Goal: Complete application form

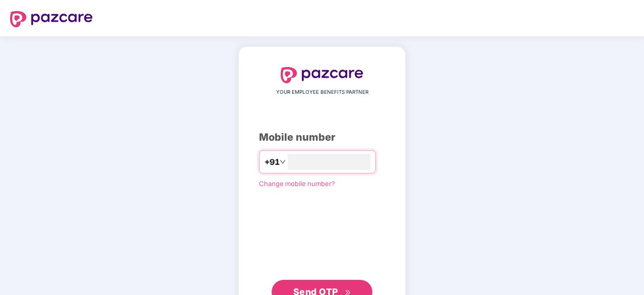
type input "**********"
click at [334, 283] on button "Send OTP" at bounding box center [322, 292] width 101 height 24
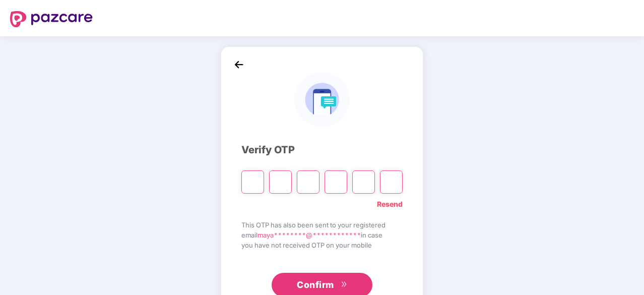
click at [254, 181] on input "Please enter verification code. Digit 1" at bounding box center [252, 181] width 23 height 23
type input "*"
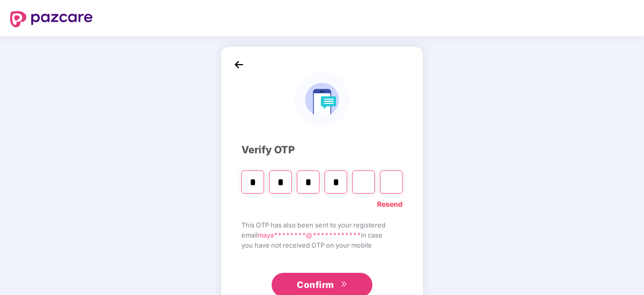
type input "*"
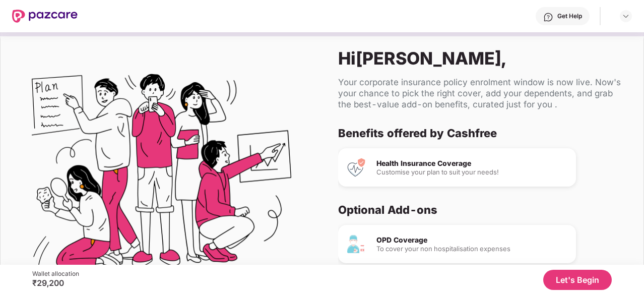
click at [564, 279] on button "Let's Begin" at bounding box center [577, 280] width 69 height 20
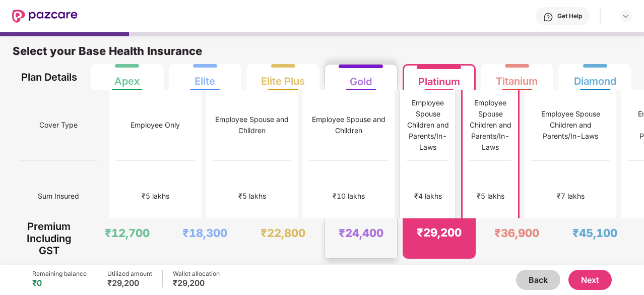
click at [407, 139] on div "Employee Spouse Children and Parents/In-Laws" at bounding box center [428, 124] width 42 height 55
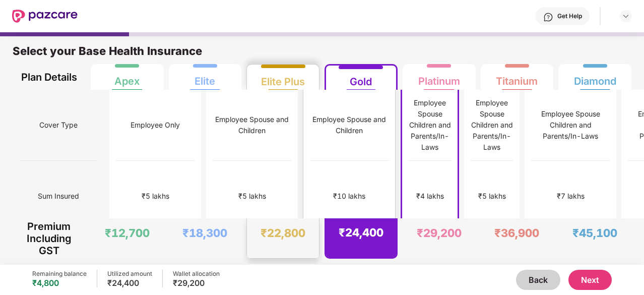
click at [310, 196] on div "₹10 lakhs" at bounding box center [349, 196] width 79 height 71
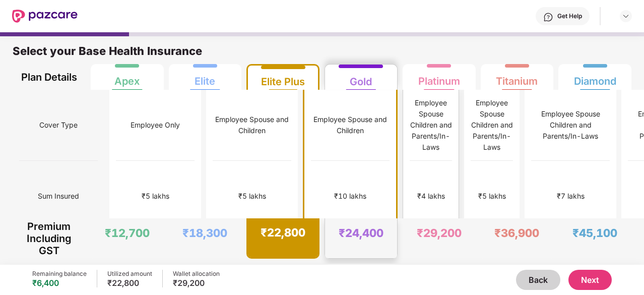
click at [410, 161] on div "₹4 lakhs" at bounding box center [431, 196] width 42 height 71
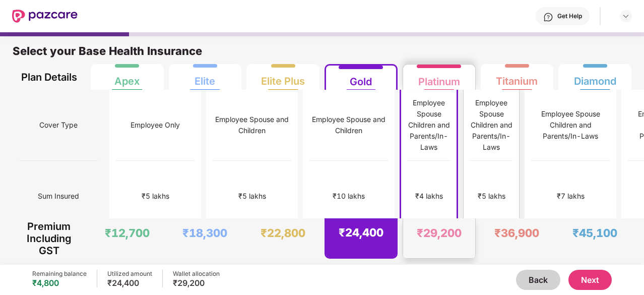
click at [470, 161] on div "₹5 lakhs" at bounding box center [491, 196] width 42 height 71
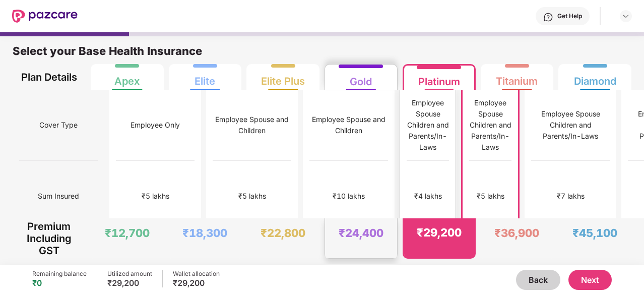
click at [407, 149] on div "Employee Spouse Children and Parents/In-Laws" at bounding box center [428, 125] width 42 height 71
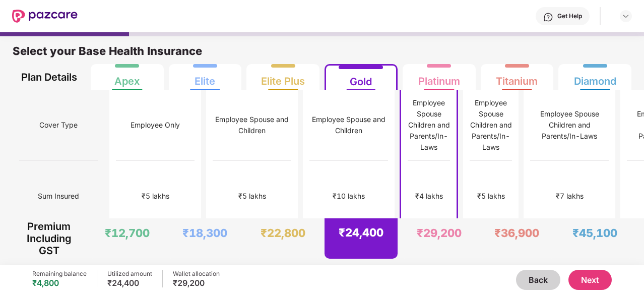
click at [595, 281] on button "Next" at bounding box center [589, 280] width 43 height 20
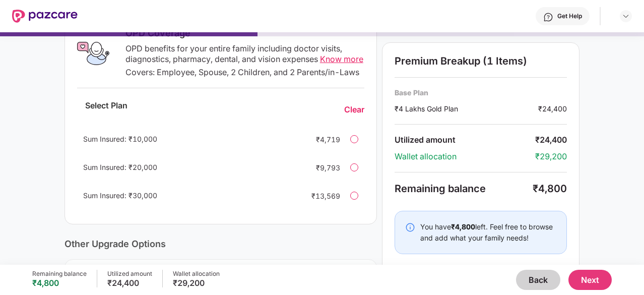
scroll to position [181, 0]
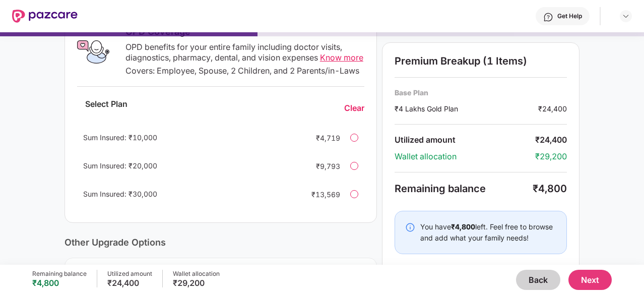
click at [355, 170] on div at bounding box center [354, 166] width 8 height 8
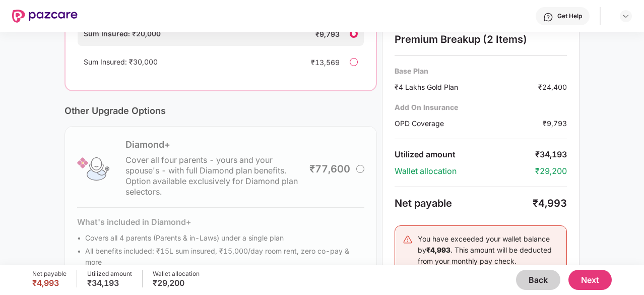
scroll to position [322, 0]
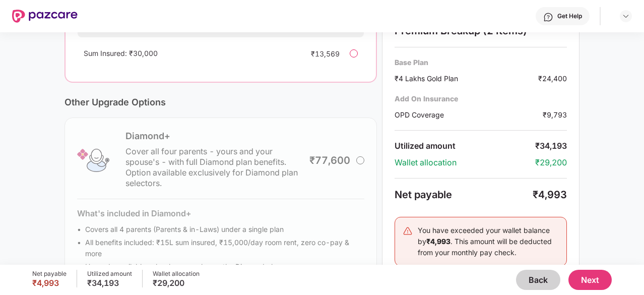
click at [354, 57] on div at bounding box center [354, 53] width 8 height 8
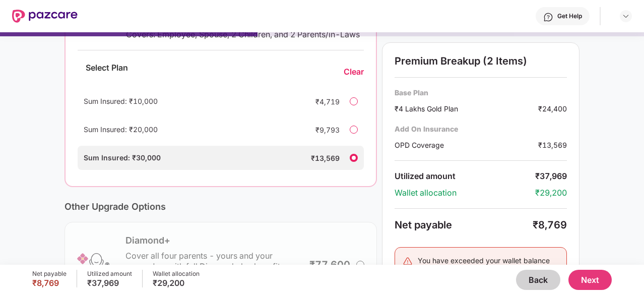
scroll to position [218, 0]
click at [596, 278] on button "Next" at bounding box center [589, 280] width 43 height 20
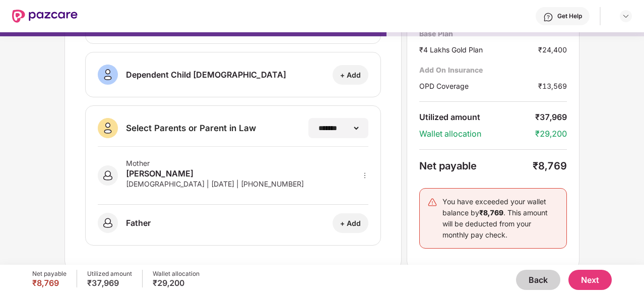
scroll to position [209, 0]
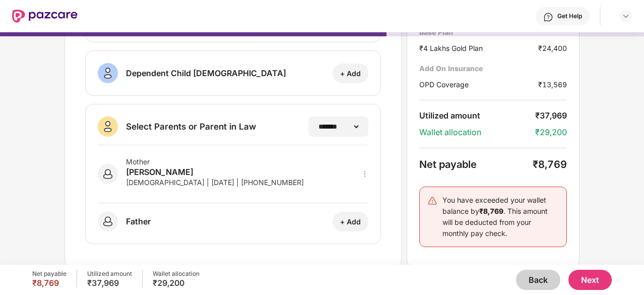
click at [588, 277] on button "Next" at bounding box center [589, 280] width 43 height 20
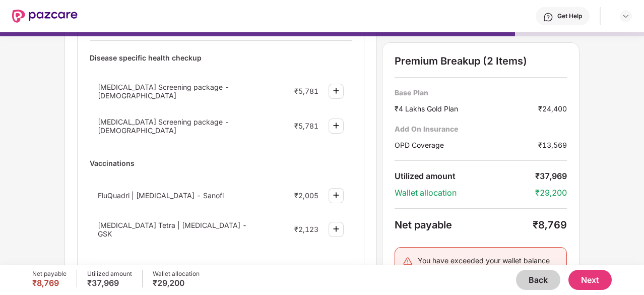
scroll to position [117, 0]
click at [599, 279] on button "Next" at bounding box center [589, 280] width 43 height 20
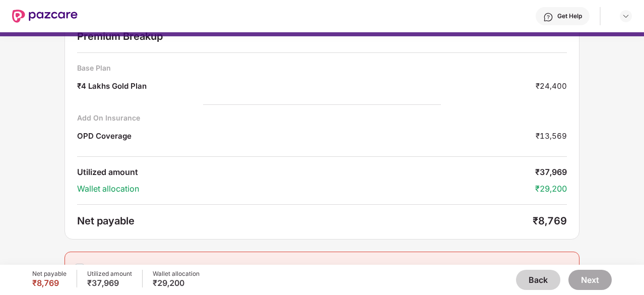
scroll to position [65, 0]
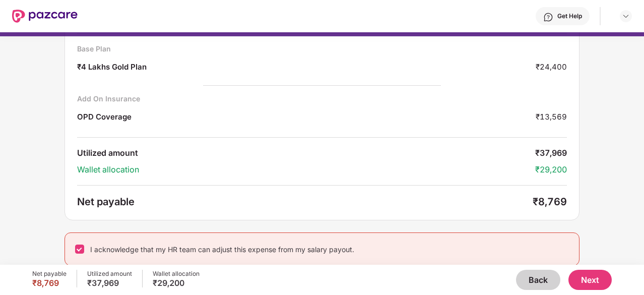
click at [589, 280] on button "Next" at bounding box center [589, 280] width 43 height 20
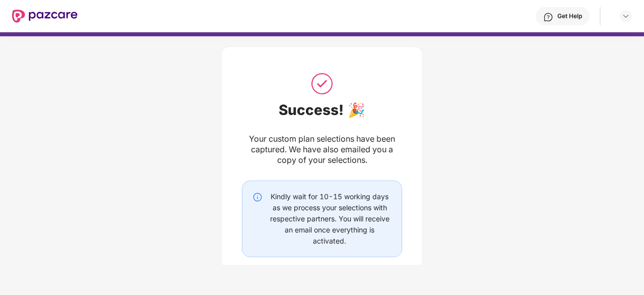
scroll to position [68, 0]
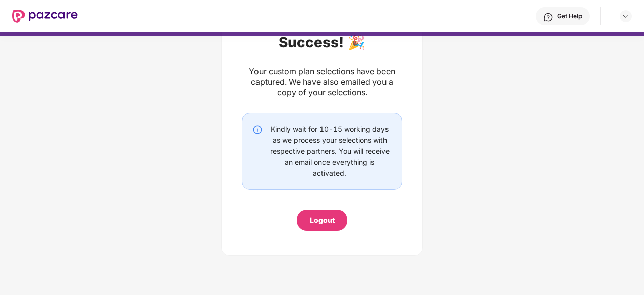
click at [318, 218] on div "Logout" at bounding box center [322, 220] width 25 height 11
